Goal: Use online tool/utility: Utilize a website feature to perform a specific function

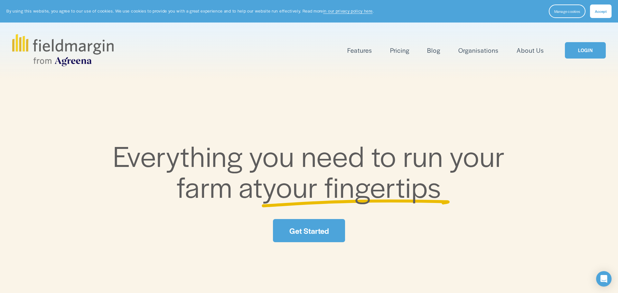
click at [586, 49] on link "LOGIN" at bounding box center [585, 50] width 41 height 16
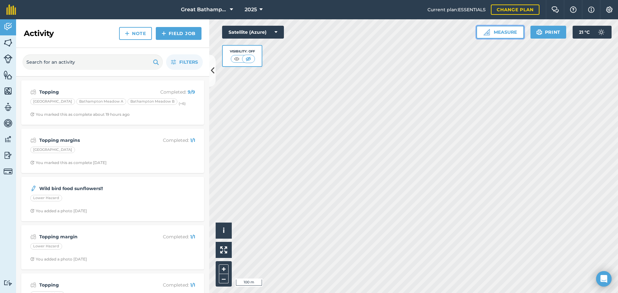
click at [507, 31] on button "Measure" at bounding box center [500, 32] width 48 height 13
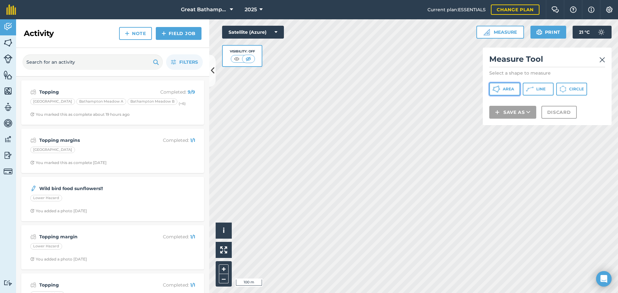
click at [496, 91] on icon at bounding box center [496, 91] width 4 height 2
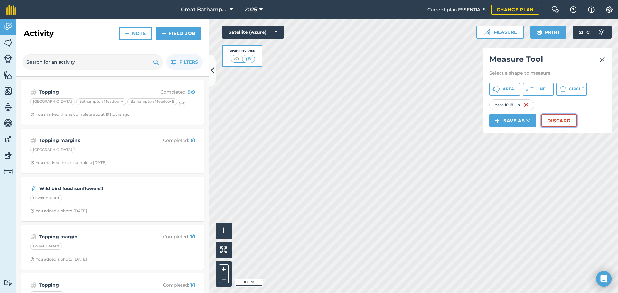
click at [566, 122] on button "Discard" at bounding box center [558, 120] width 35 height 13
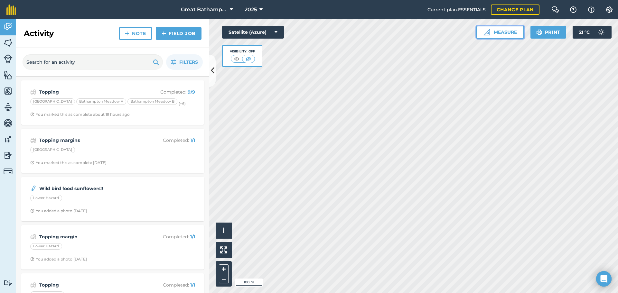
click at [506, 35] on button "Measure" at bounding box center [500, 32] width 48 height 13
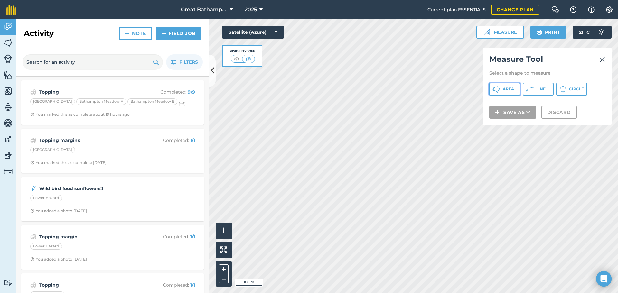
click at [507, 91] on span "Area" at bounding box center [508, 89] width 11 height 5
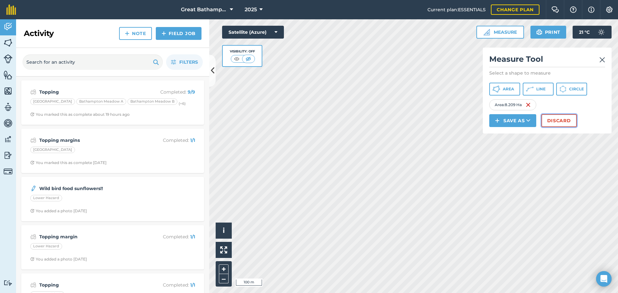
click at [555, 117] on button "Discard" at bounding box center [558, 120] width 35 height 13
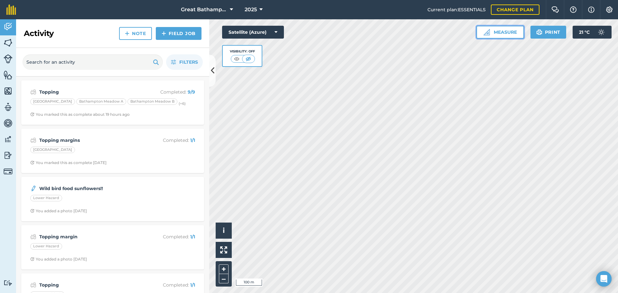
click at [491, 31] on button "Measure" at bounding box center [500, 32] width 48 height 13
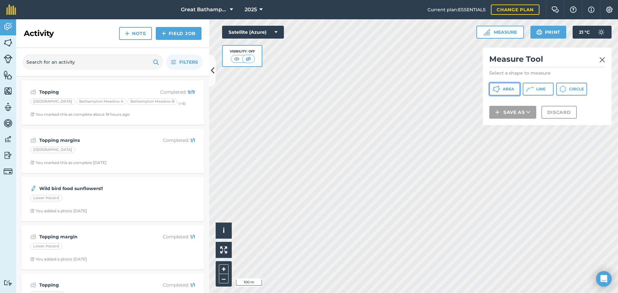
click at [510, 92] on button "Area" at bounding box center [504, 89] width 31 height 13
